Goal: Check status

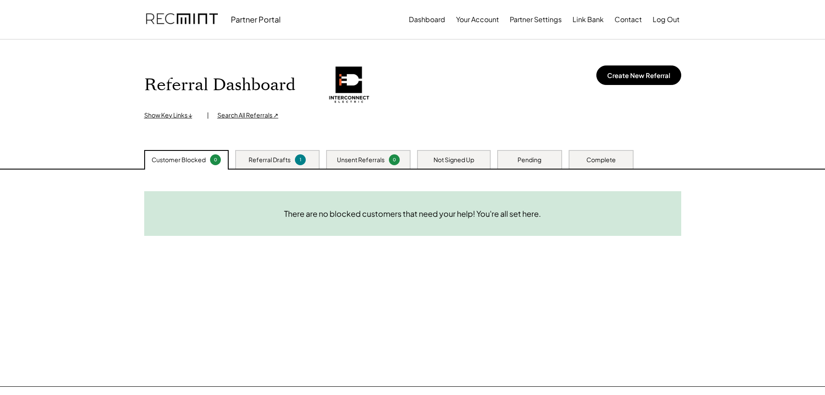
click at [539, 159] on div "Pending" at bounding box center [530, 160] width 24 height 9
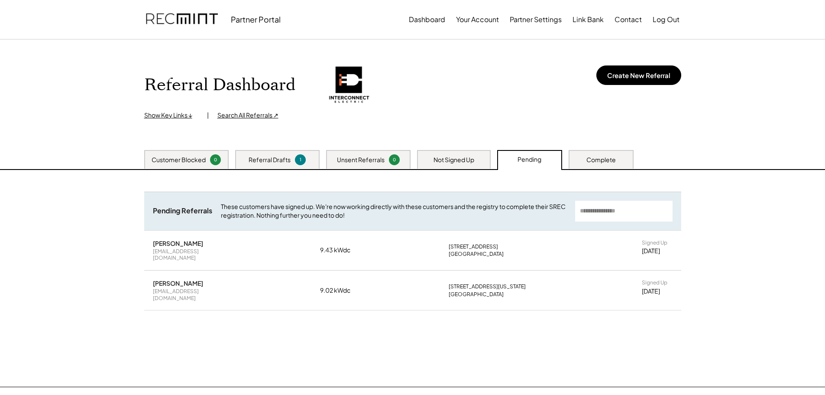
click at [363, 159] on div "Unsent Referrals" at bounding box center [361, 160] width 48 height 9
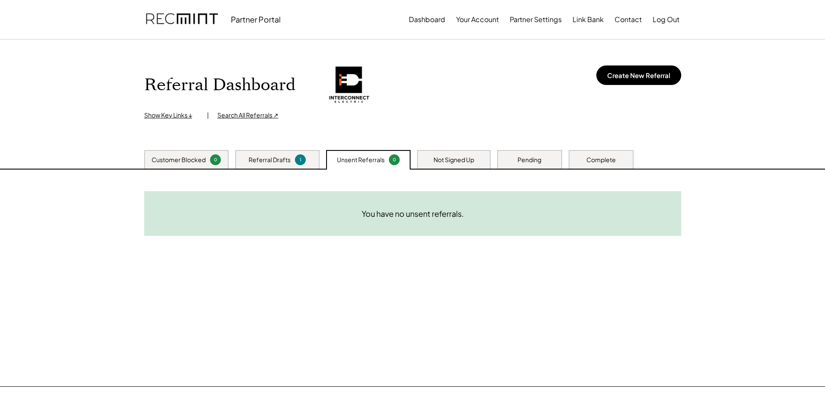
click at [457, 162] on div "Not Signed Up" at bounding box center [454, 160] width 41 height 9
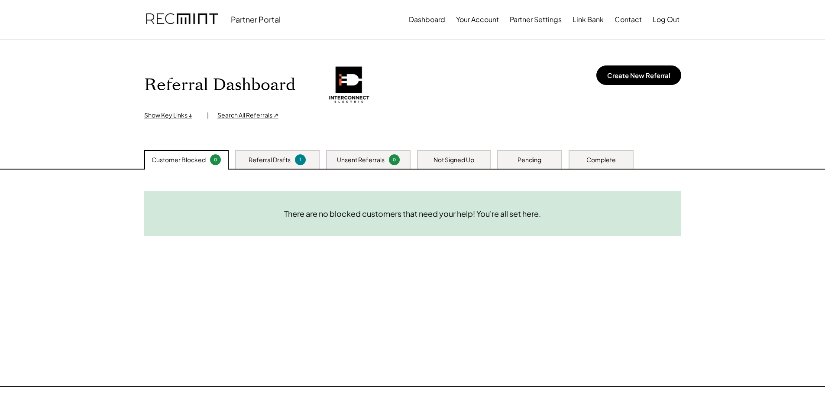
click at [451, 161] on div "Not Signed Up" at bounding box center [454, 160] width 41 height 9
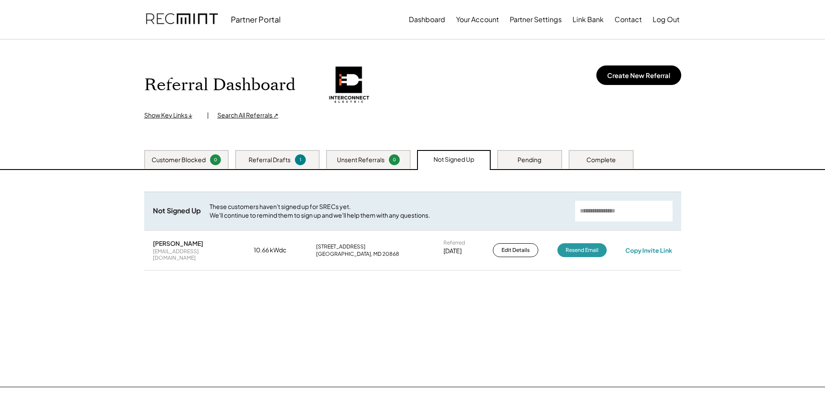
click at [540, 161] on div "Pending" at bounding box center [530, 160] width 24 height 9
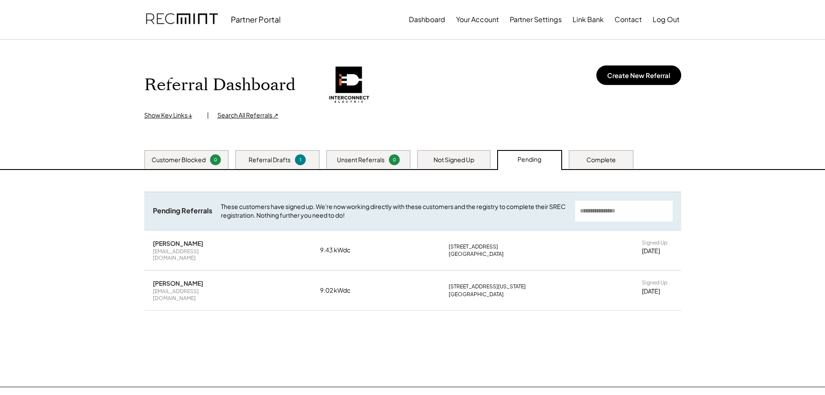
click at [599, 156] on div "Complete" at bounding box center [601, 160] width 29 height 9
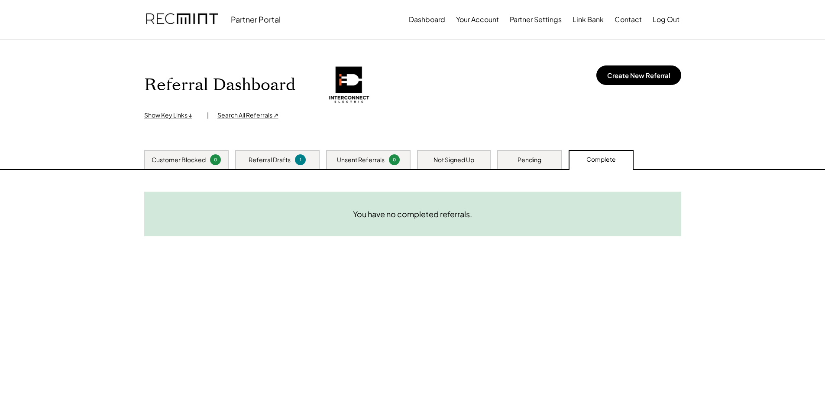
click at [206, 157] on div "Customer Blocked 0" at bounding box center [186, 159] width 84 height 19
